Goal: Download file/media: Download file/media

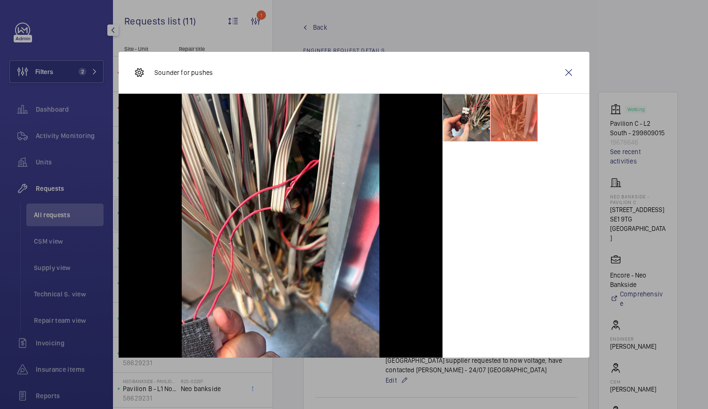
click at [170, 25] on div at bounding box center [354, 204] width 708 height 409
click at [86, 76] on button "Filters 2" at bounding box center [56, 71] width 94 height 23
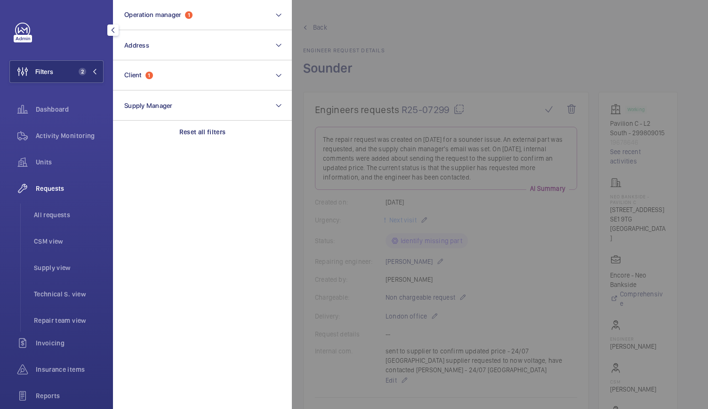
click at [93, 71] on mat-icon at bounding box center [95, 72] width 6 height 6
click at [63, 74] on button "Filters 2" at bounding box center [56, 71] width 94 height 23
click at [161, 63] on p "Neo Bankside - Pavilion A" at bounding box center [150, 65] width 54 height 6
click at [144, 76] on p "Pavilion A - L1 North FF - 299809010" at bounding box center [150, 72] width 54 height 9
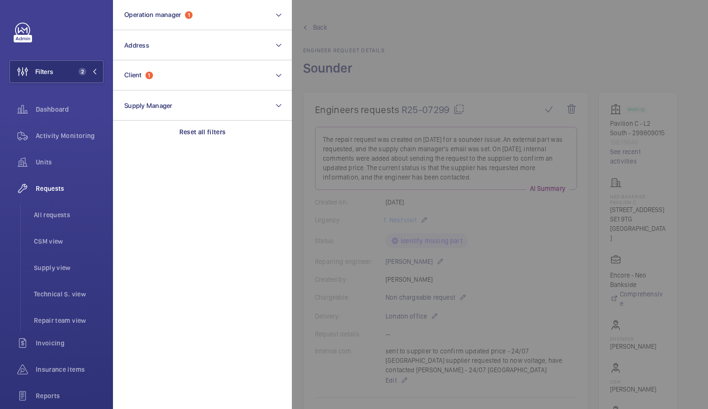
click at [278, 76] on wm-front-async-data-loader "Back Engineer request details Sounder Engineers requests R25-07299 The repair r…" at bounding box center [490, 204] width 435 height 409
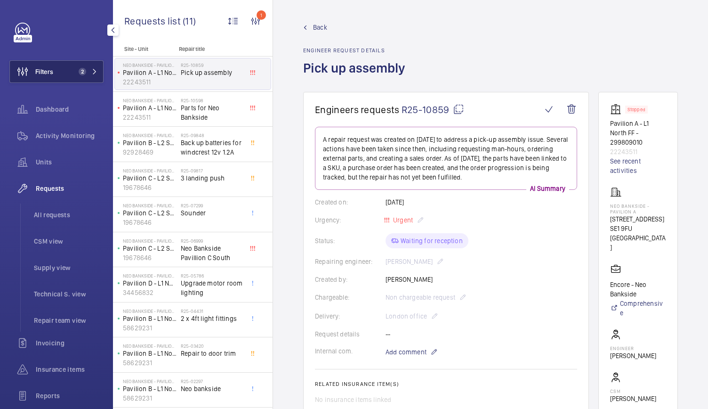
click at [92, 70] on mat-icon at bounding box center [95, 72] width 6 height 6
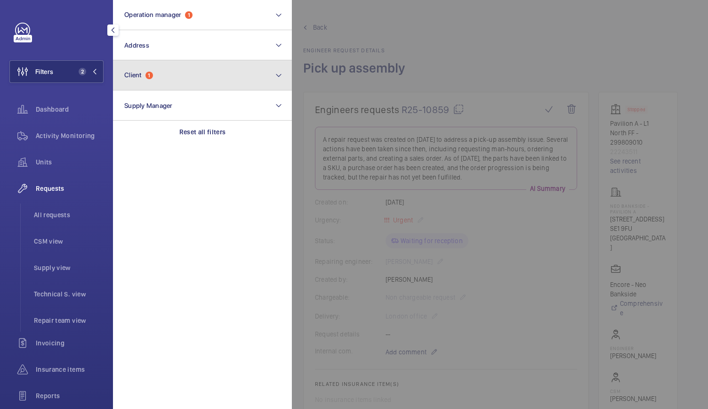
click at [136, 78] on span "Client" at bounding box center [132, 75] width 17 height 8
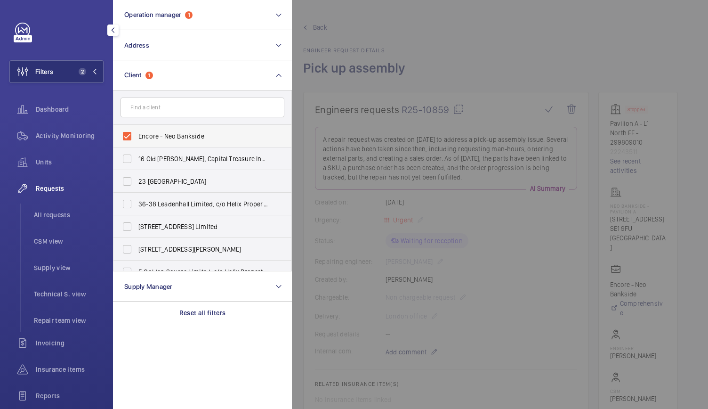
click at [127, 137] on label "Encore - Neo Bankside" at bounding box center [195, 136] width 164 height 23
click at [127, 137] on input "Encore - Neo Bankside" at bounding box center [127, 136] width 19 height 19
checkbox input "false"
click at [141, 108] on input "text" at bounding box center [203, 107] width 164 height 20
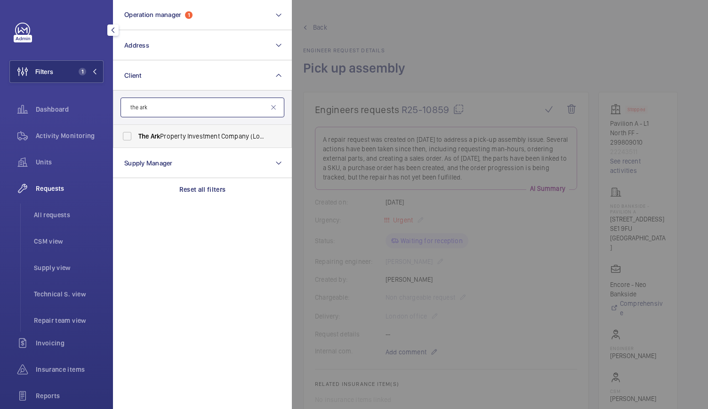
type input "the ark"
click at [144, 130] on label "The Ark Property Investment Company (London) Limited, C/O Helix Property Adviso…" at bounding box center [195, 136] width 164 height 23
click at [137, 130] on input "The Ark Property Investment Company (London) Limited, C/O Helix Property Adviso…" at bounding box center [127, 136] width 19 height 19
checkbox input "true"
click at [43, 216] on span "All requests" at bounding box center [69, 214] width 70 height 9
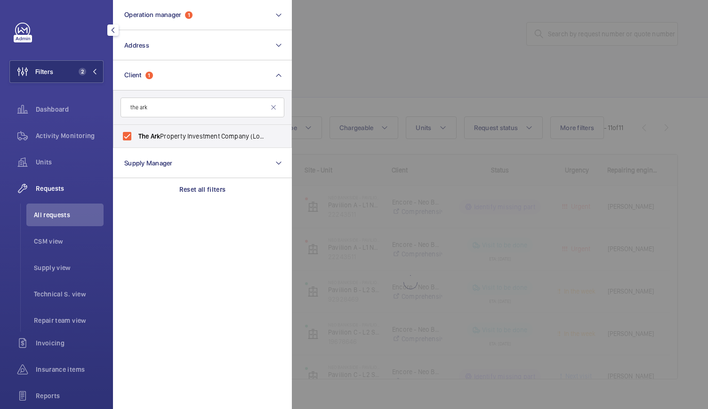
click at [375, 111] on div at bounding box center [646, 204] width 708 height 409
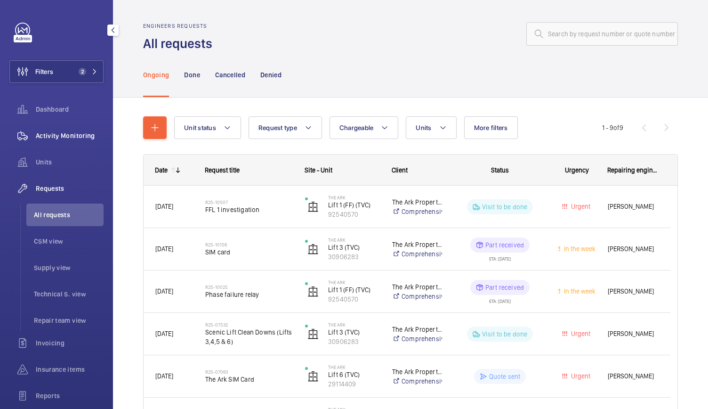
click at [81, 132] on span "Activity Monitoring" at bounding box center [70, 135] width 68 height 9
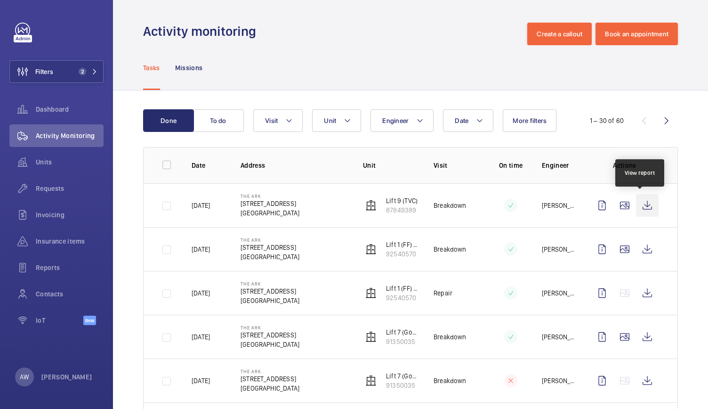
click at [638, 208] on wm-front-icon-button at bounding box center [647, 205] width 23 height 23
click at [409, 190] on td "Lift 9 (TVC) 87849389" at bounding box center [383, 205] width 71 height 44
click at [398, 198] on p "Lift 9 (TVC)" at bounding box center [402, 200] width 32 height 9
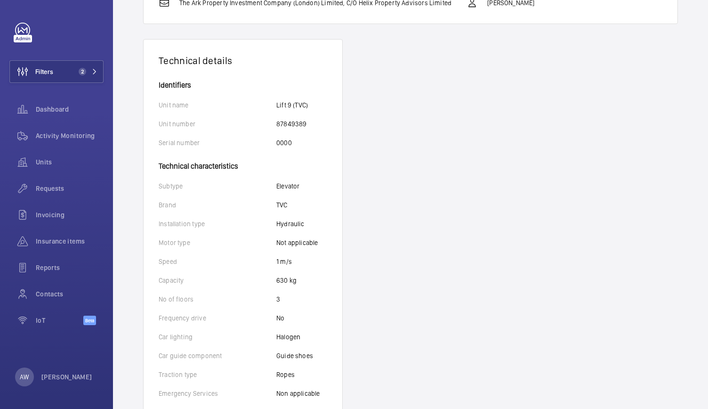
scroll to position [137, 0]
click at [79, 77] on button "Filters 2" at bounding box center [56, 71] width 94 height 23
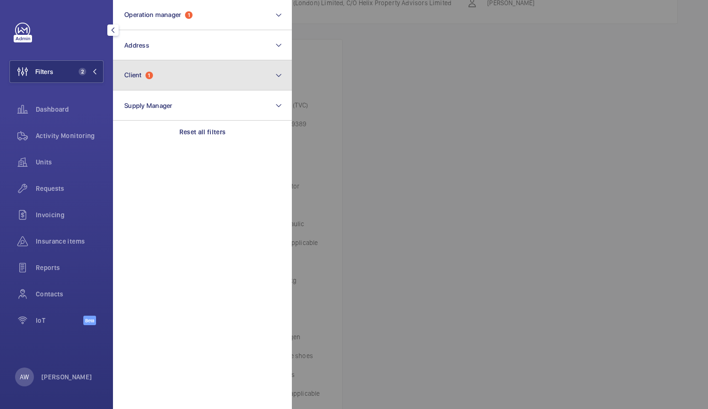
click at [152, 74] on span "1" at bounding box center [150, 76] width 8 height 8
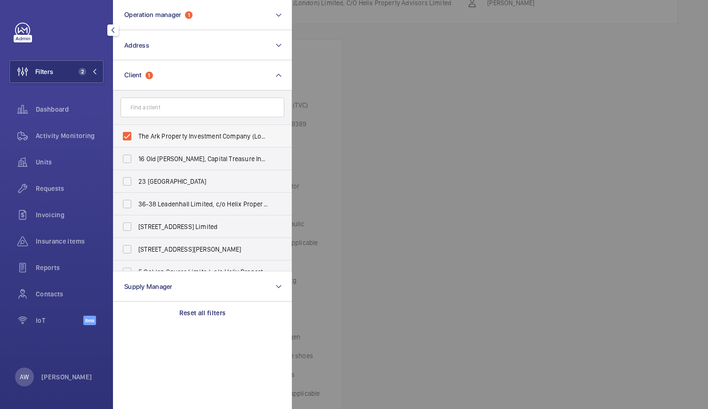
click at [128, 136] on label "The Ark Property Investment Company (London) Limited, C/O Helix Property Adviso…" at bounding box center [195, 136] width 164 height 23
click at [128, 136] on input "The Ark Property Investment Company (London) Limited, C/O Helix Property Adviso…" at bounding box center [127, 136] width 19 height 19
checkbox input "false"
click at [34, 161] on wm-front-icon-button at bounding box center [22, 162] width 26 height 23
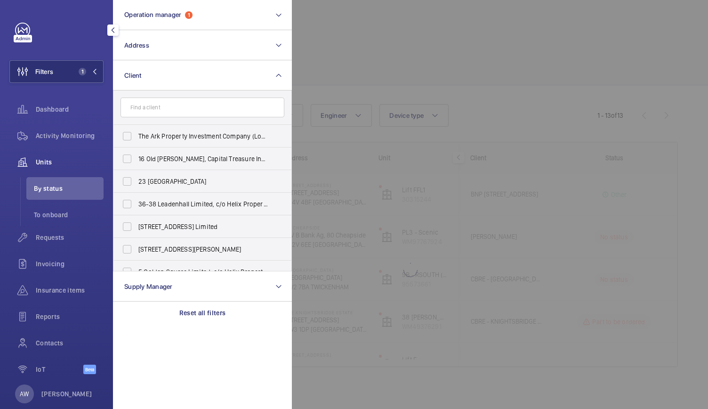
click at [363, 258] on div at bounding box center [646, 204] width 708 height 409
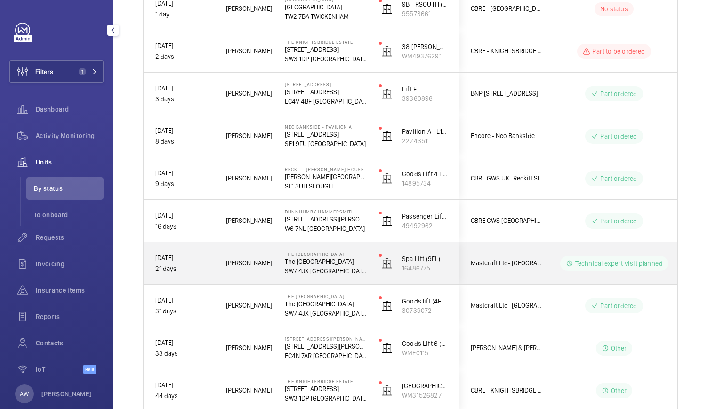
scroll to position [368, 0]
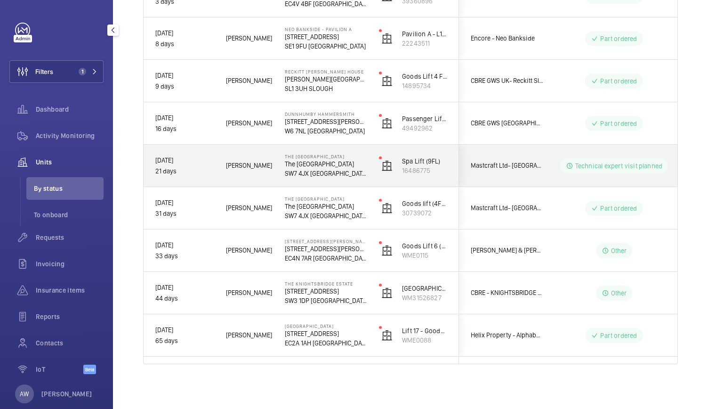
click at [354, 169] on p "SW7 4JX [GEOGRAPHIC_DATA]" at bounding box center [326, 173] width 82 height 9
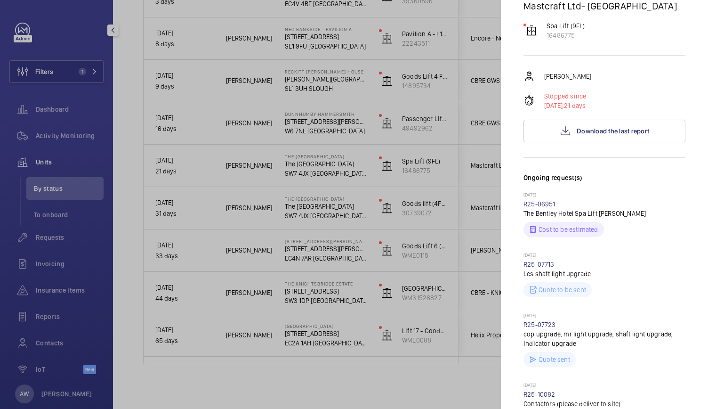
scroll to position [207, 0]
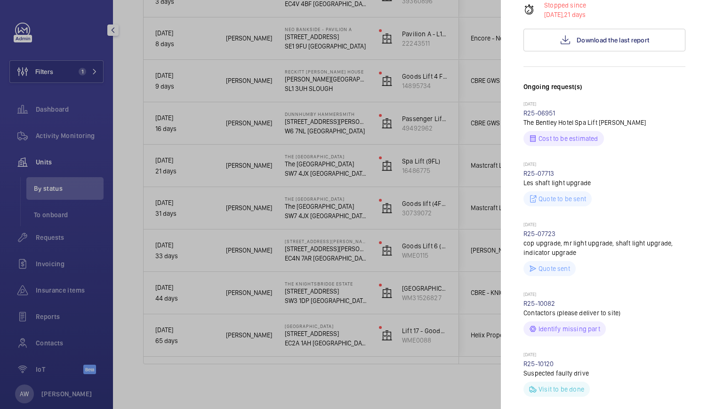
click at [61, 75] on div at bounding box center [354, 204] width 708 height 409
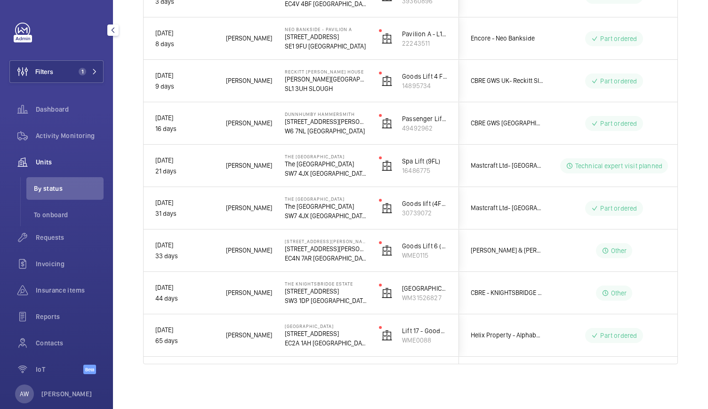
click at [61, 75] on button "Filters 1" at bounding box center [56, 71] width 94 height 23
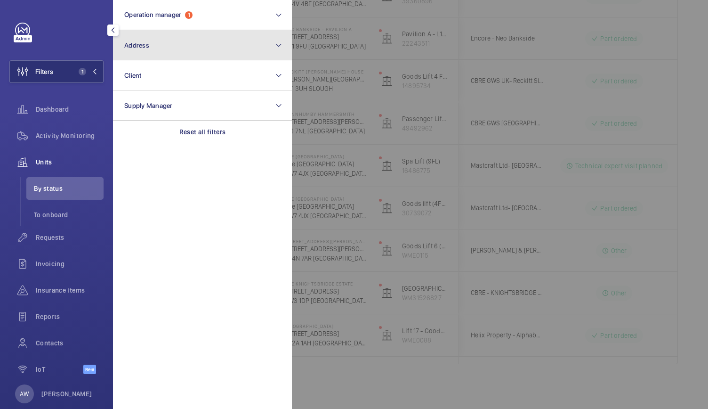
click at [163, 45] on button "Address" at bounding box center [202, 45] width 179 height 30
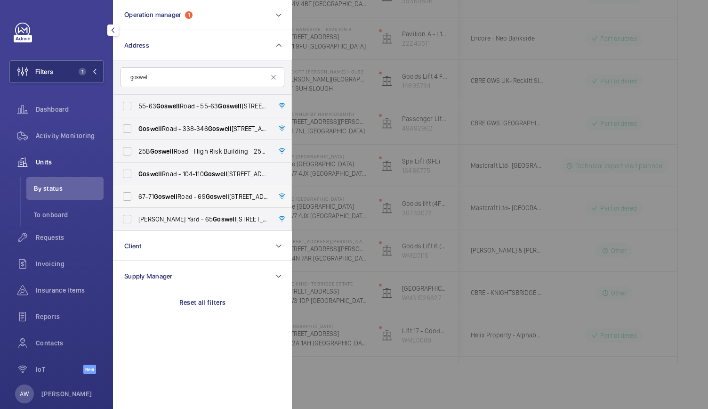
type input "goswell"
click at [159, 194] on span "Goswell" at bounding box center [166, 197] width 24 height 8
click at [137, 194] on input "[STREET_ADDRESS]" at bounding box center [127, 196] width 19 height 19
checkbox input "true"
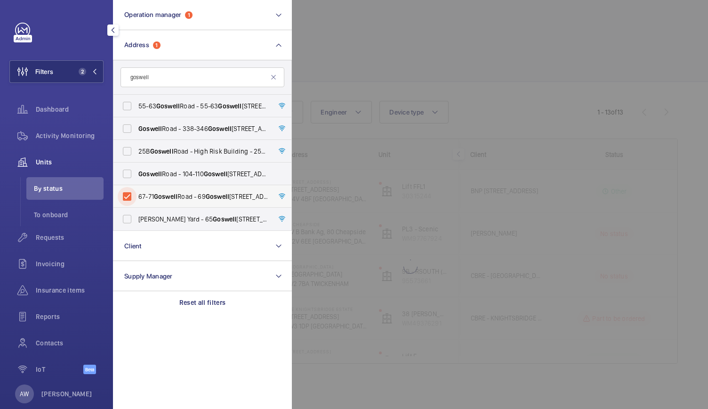
scroll to position [3, 0]
click at [329, 238] on div at bounding box center [646, 204] width 708 height 409
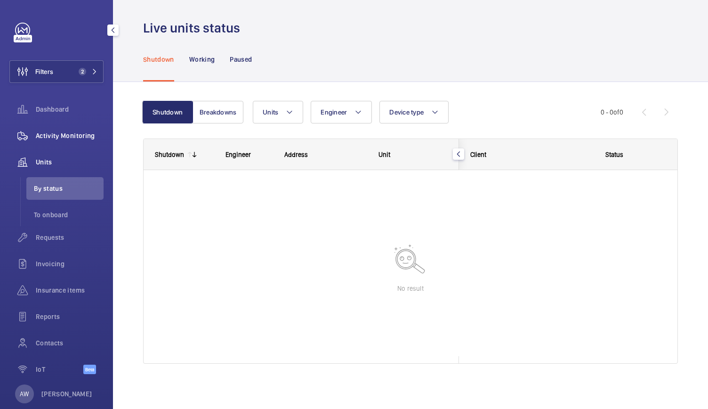
click at [77, 128] on div "Activity Monitoring" at bounding box center [56, 135] width 94 height 23
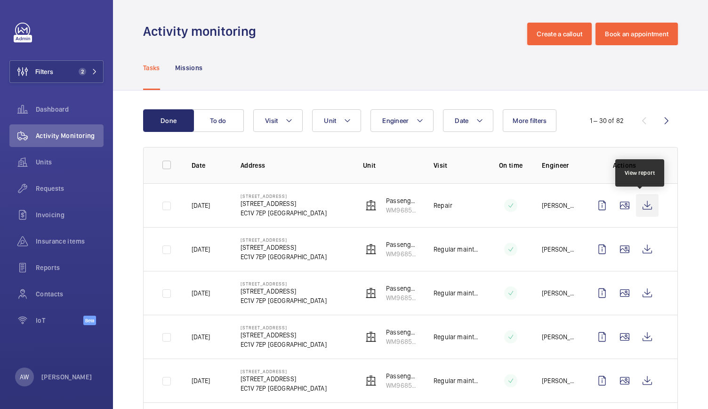
click at [641, 204] on wm-front-icon-button at bounding box center [647, 205] width 23 height 23
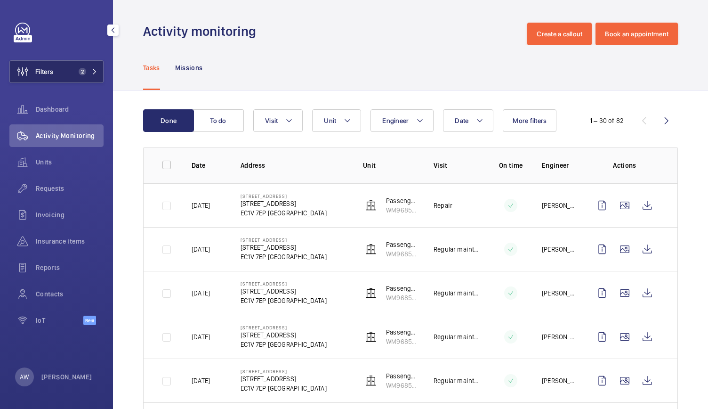
click at [93, 67] on button "Filters 2" at bounding box center [56, 71] width 94 height 23
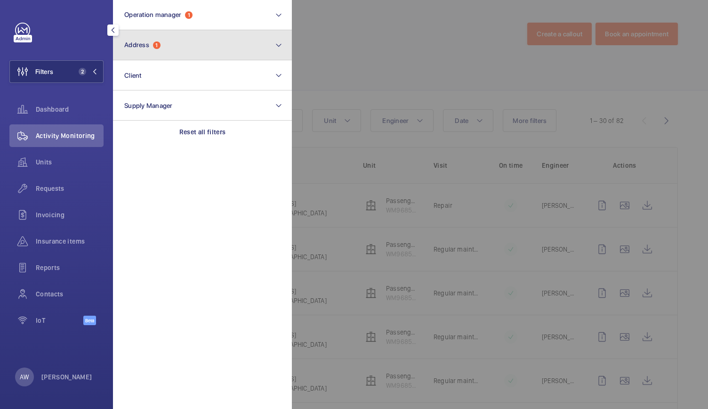
click at [162, 53] on button "Address 1" at bounding box center [202, 45] width 179 height 30
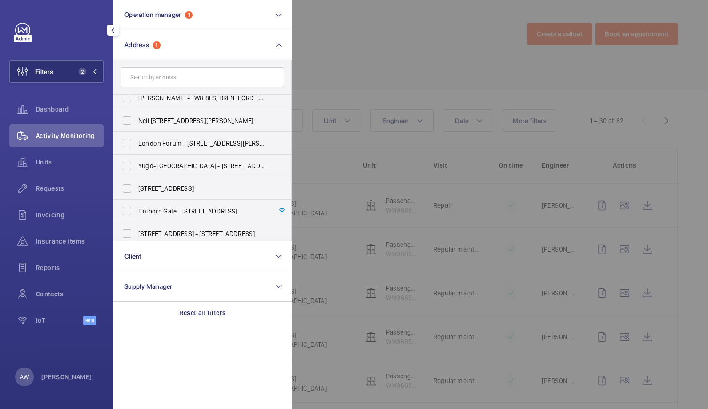
scroll to position [193, 0]
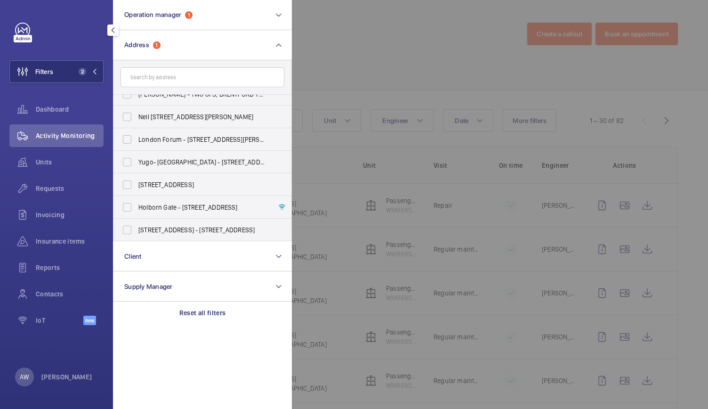
click at [181, 75] on input "text" at bounding box center [203, 77] width 164 height 20
type input "s"
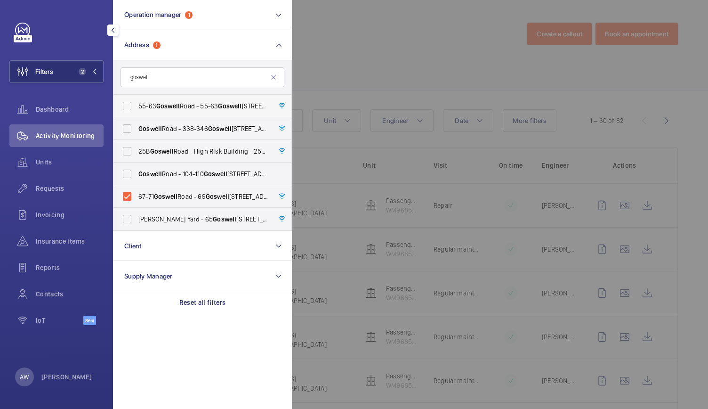
type input "goswell"
click at [191, 104] on span "[STREET_ADDRESS]" at bounding box center [203, 105] width 130 height 9
click at [137, 104] on input "[STREET_ADDRESS]" at bounding box center [127, 106] width 19 height 19
checkbox input "true"
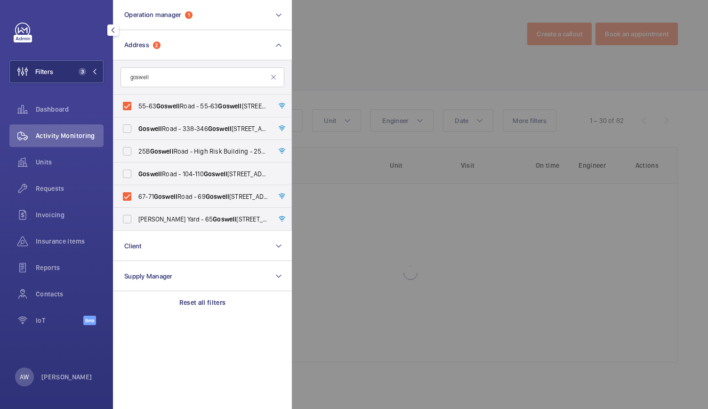
click at [350, 71] on div at bounding box center [646, 204] width 708 height 409
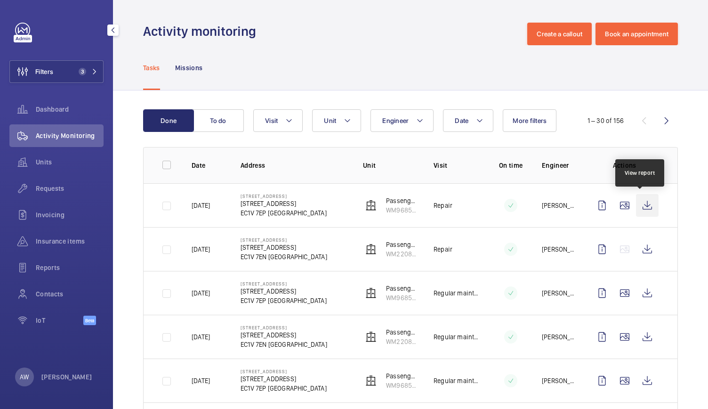
click at [639, 209] on wm-front-icon-button at bounding box center [647, 205] width 23 height 23
